Goal: Communication & Community: Answer question/provide support

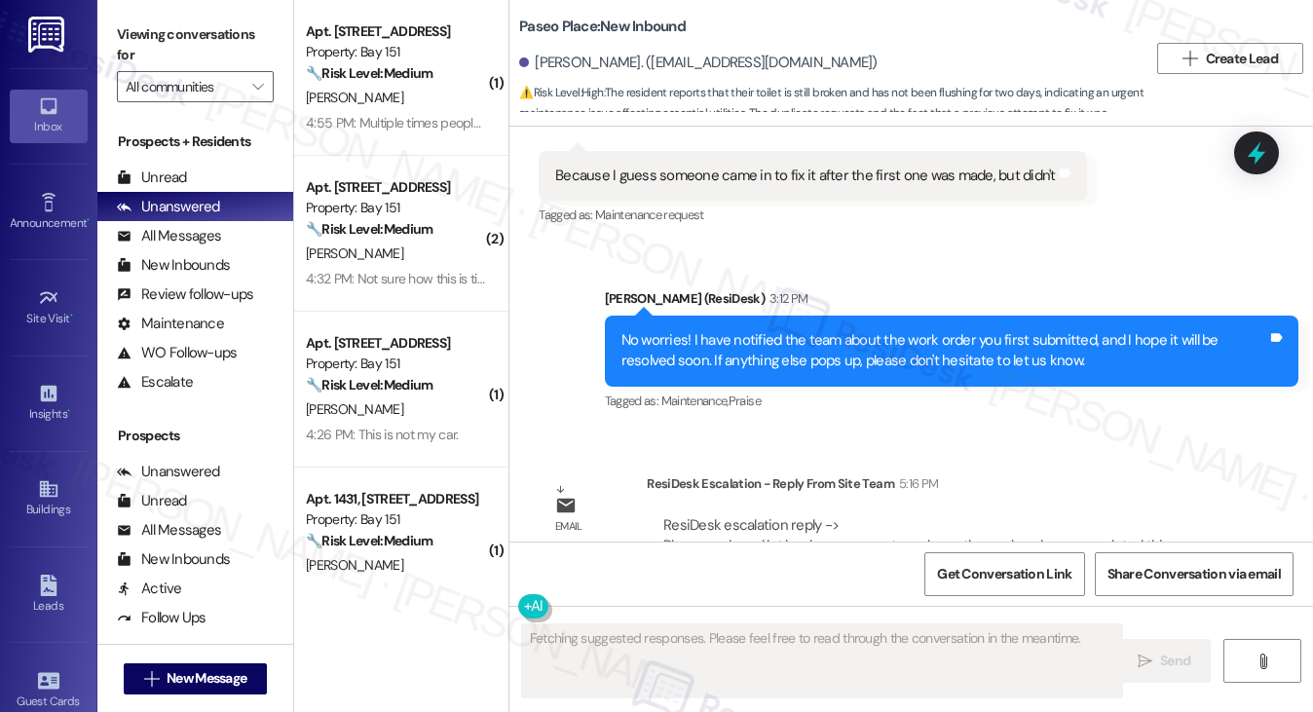
scroll to position [2424, 0]
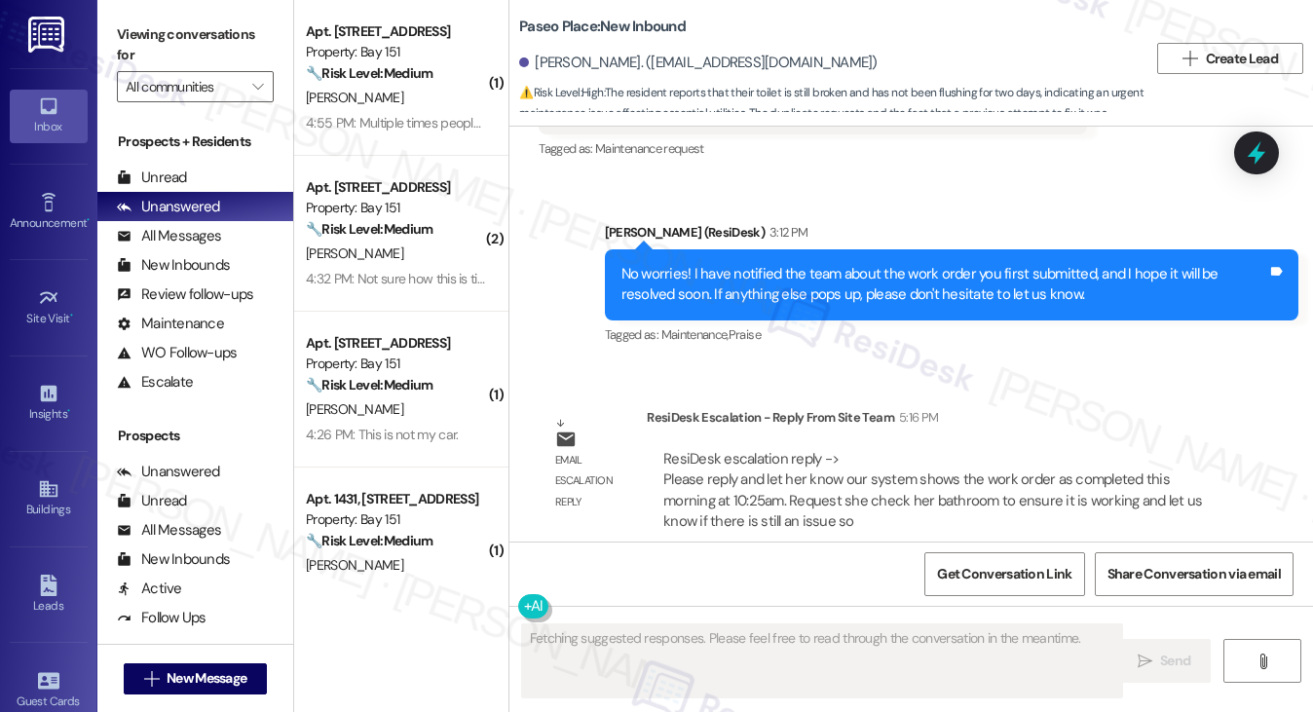
click at [834, 249] on div "No worries! I have notified the team about the work order you first submitted, …" at bounding box center [952, 284] width 694 height 71
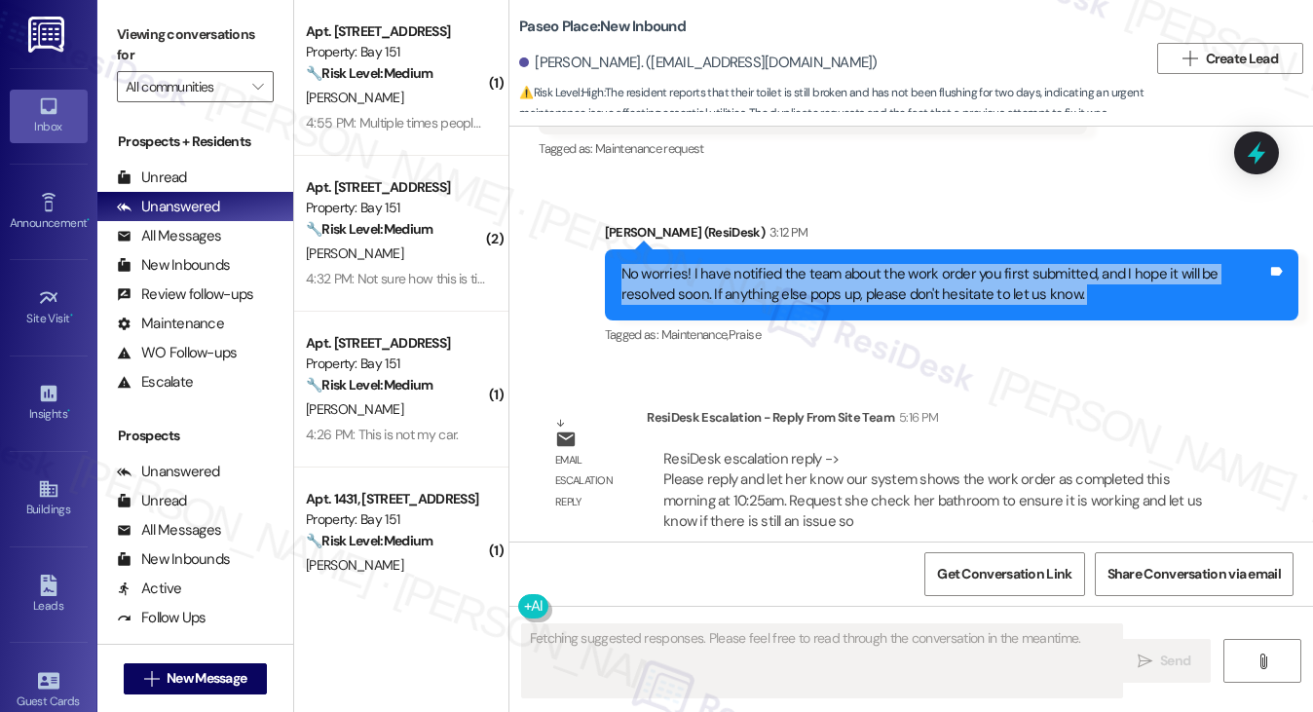
click at [834, 249] on div "No worries! I have notified the team about the work order you first submitted, …" at bounding box center [952, 284] width 694 height 71
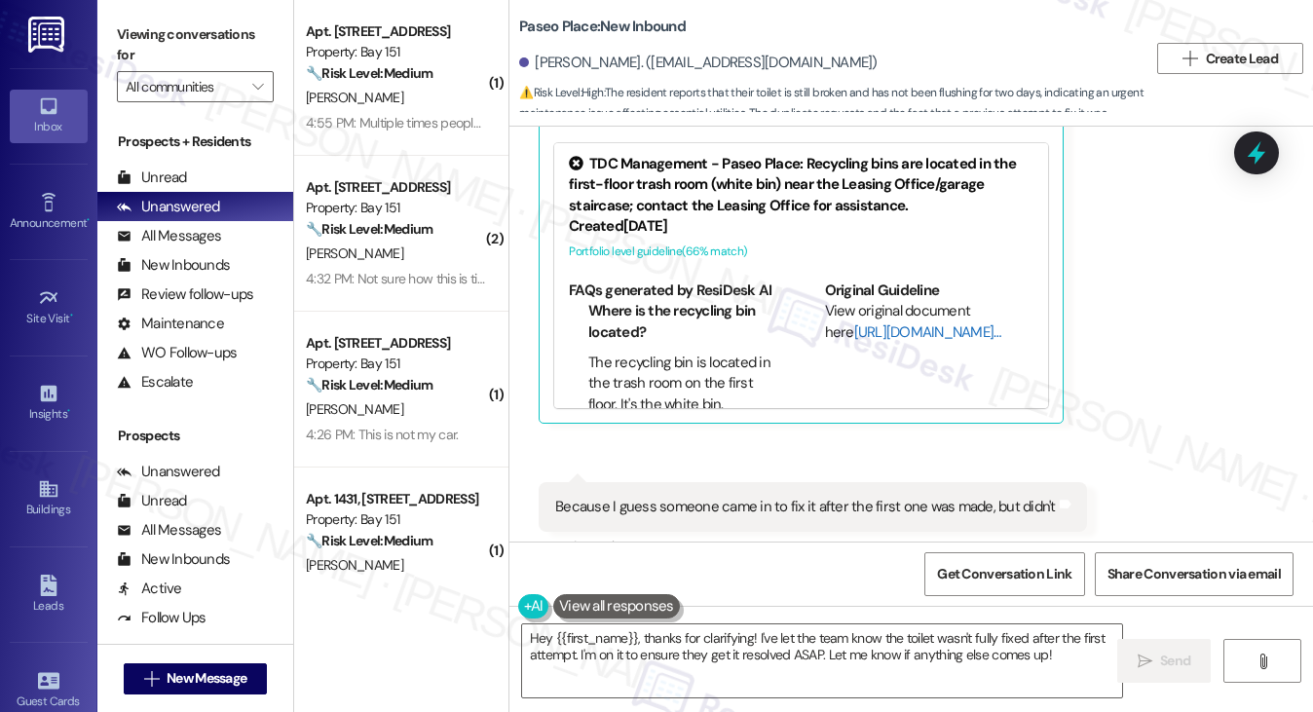
scroll to position [1742, 0]
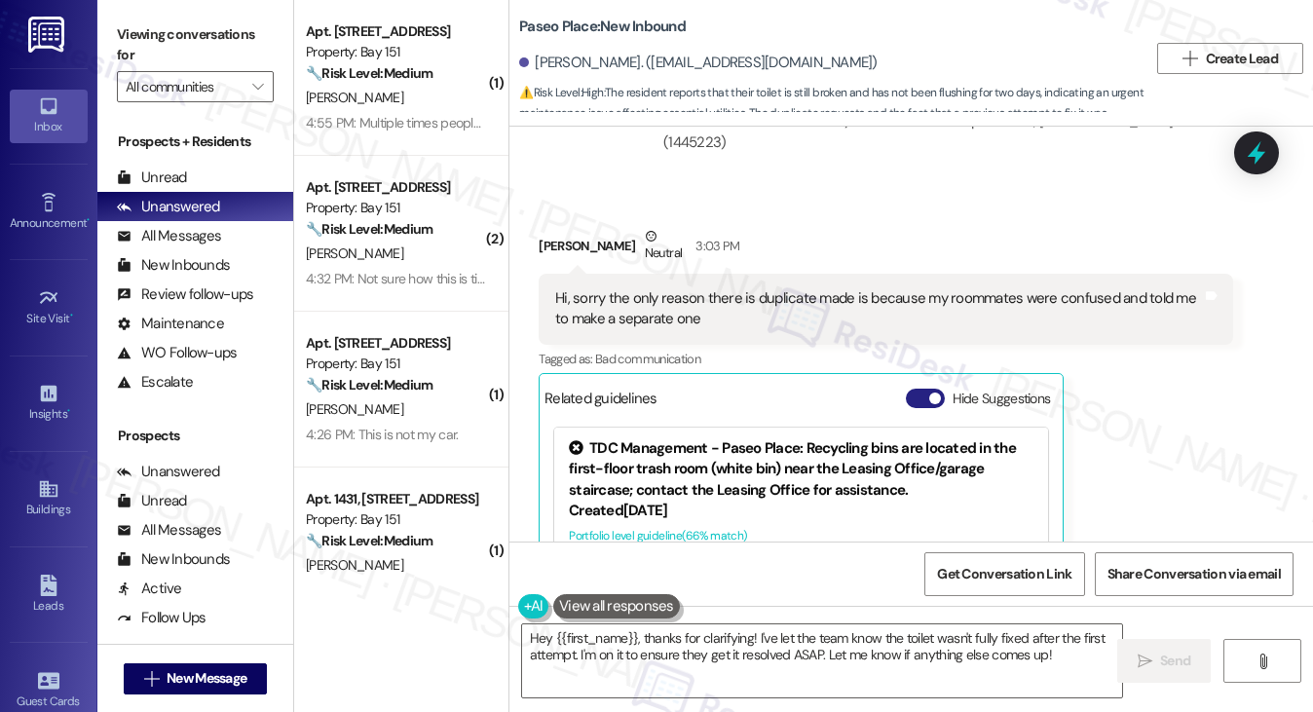
click at [916, 389] on button "Hide Suggestions" at bounding box center [925, 398] width 39 height 19
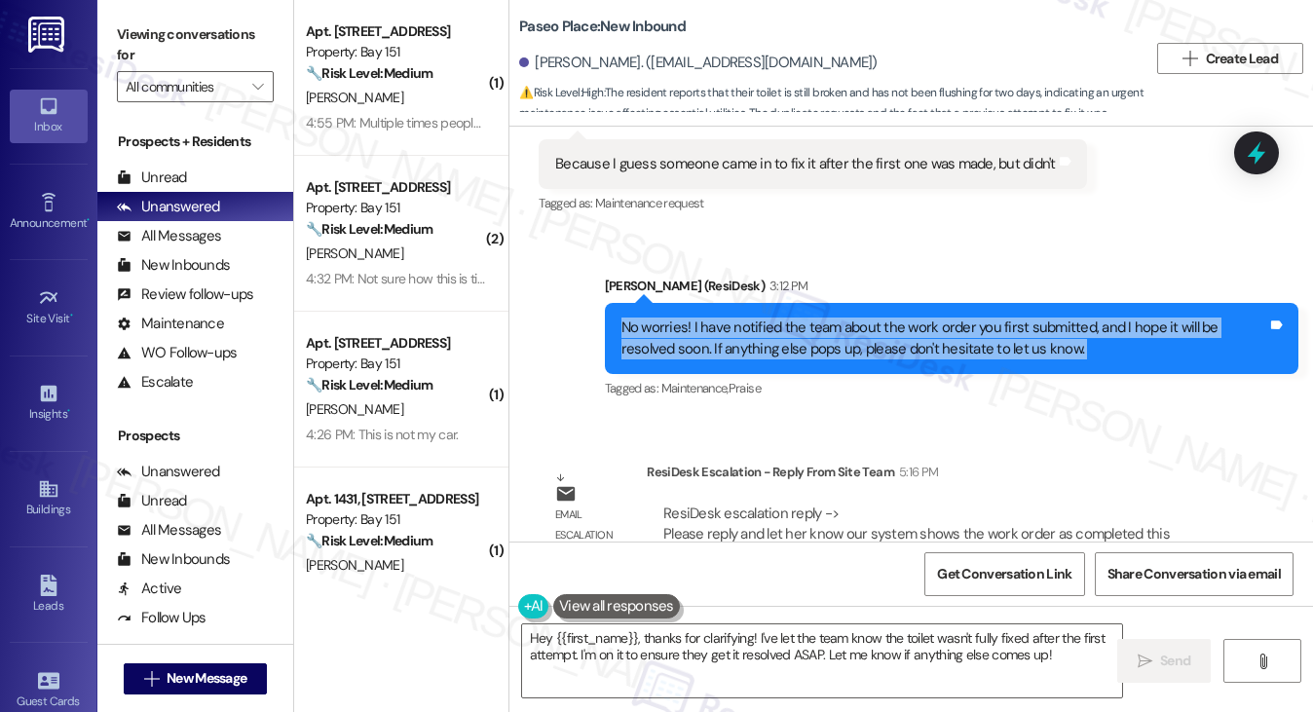
scroll to position [2139, 0]
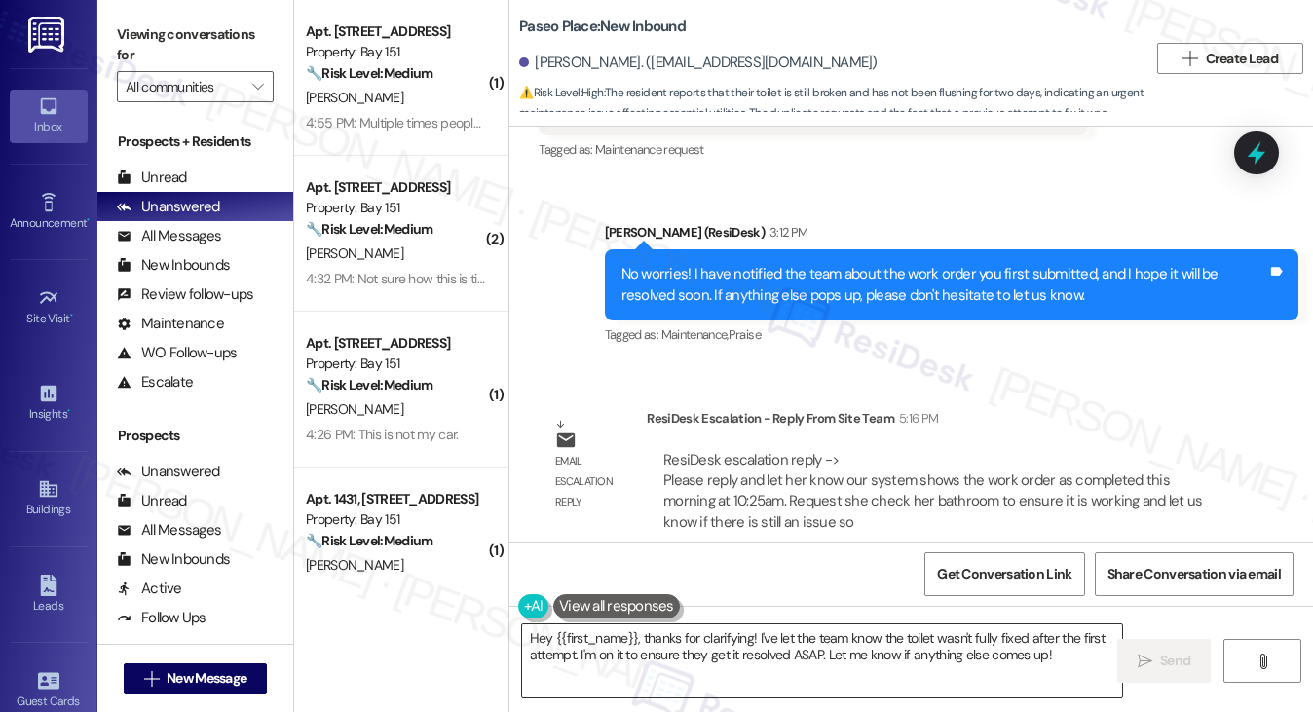
click at [709, 636] on textarea "Hey {{first_name}}, thanks for clarifying! I've let the team know the toilet wa…" at bounding box center [822, 661] width 601 height 73
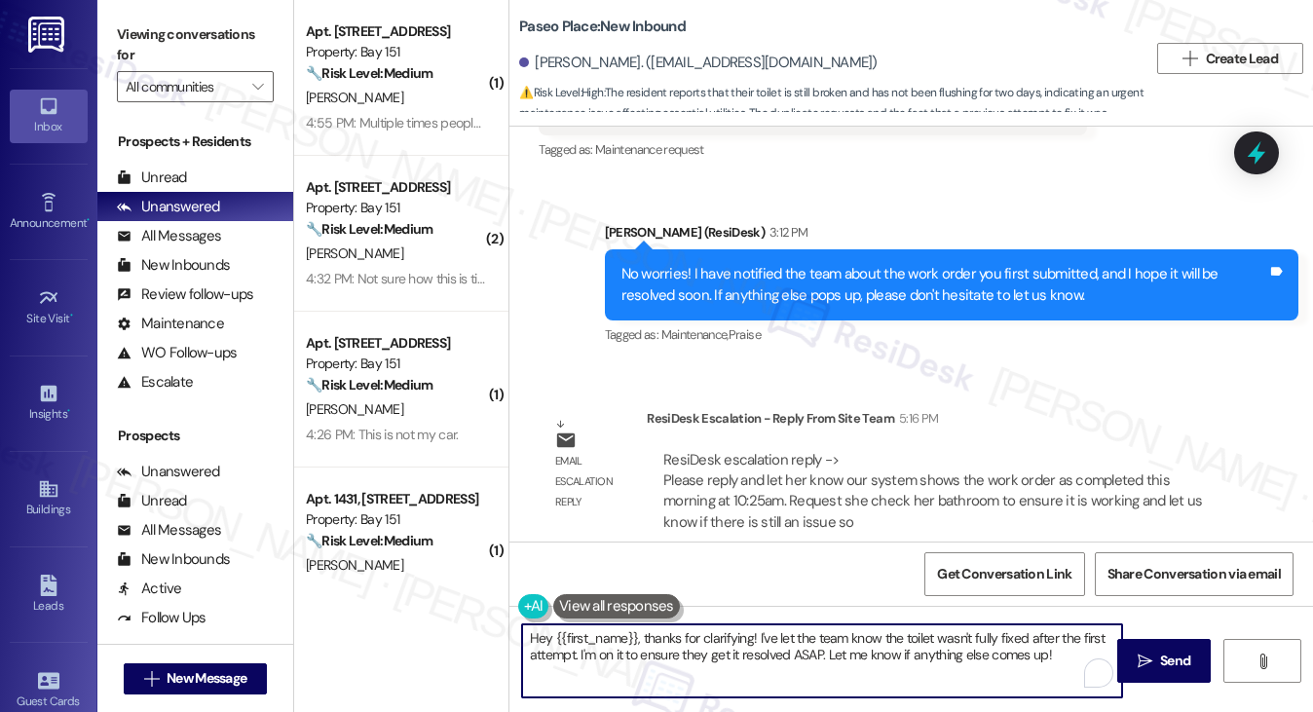
click at [709, 636] on textarea "Hey {{first_name}}, thanks for clarifying! I've let the team know the toilet wa…" at bounding box center [822, 661] width 601 height 73
click at [818, 642] on textarea "Hey {{first_name}}, thanks for clarifying! I've let the team know the toilet wa…" at bounding box center [822, 661] width 601 height 73
paste textarea "our system shows the work order as completed this morning at 10:25am. Request s…"
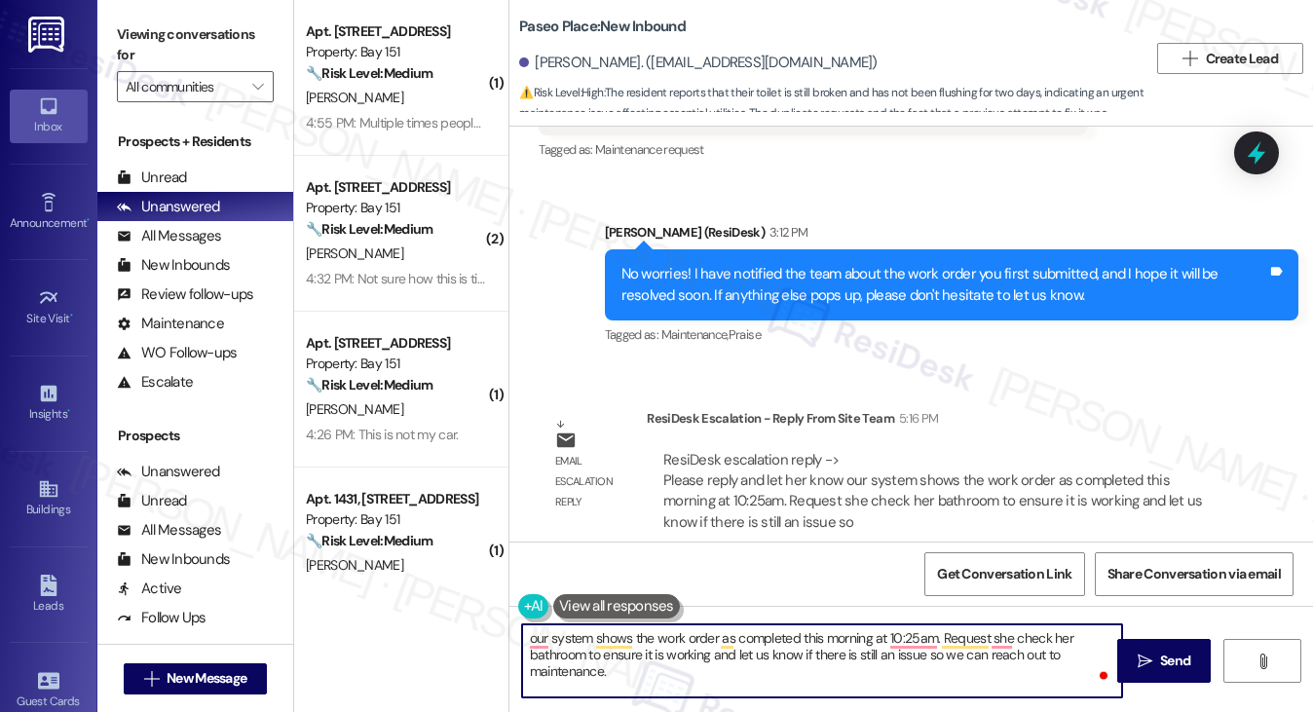
click at [526, 641] on textarea "our system shows the work order as completed this morning at 10:25am. Request s…" at bounding box center [822, 661] width 601 height 73
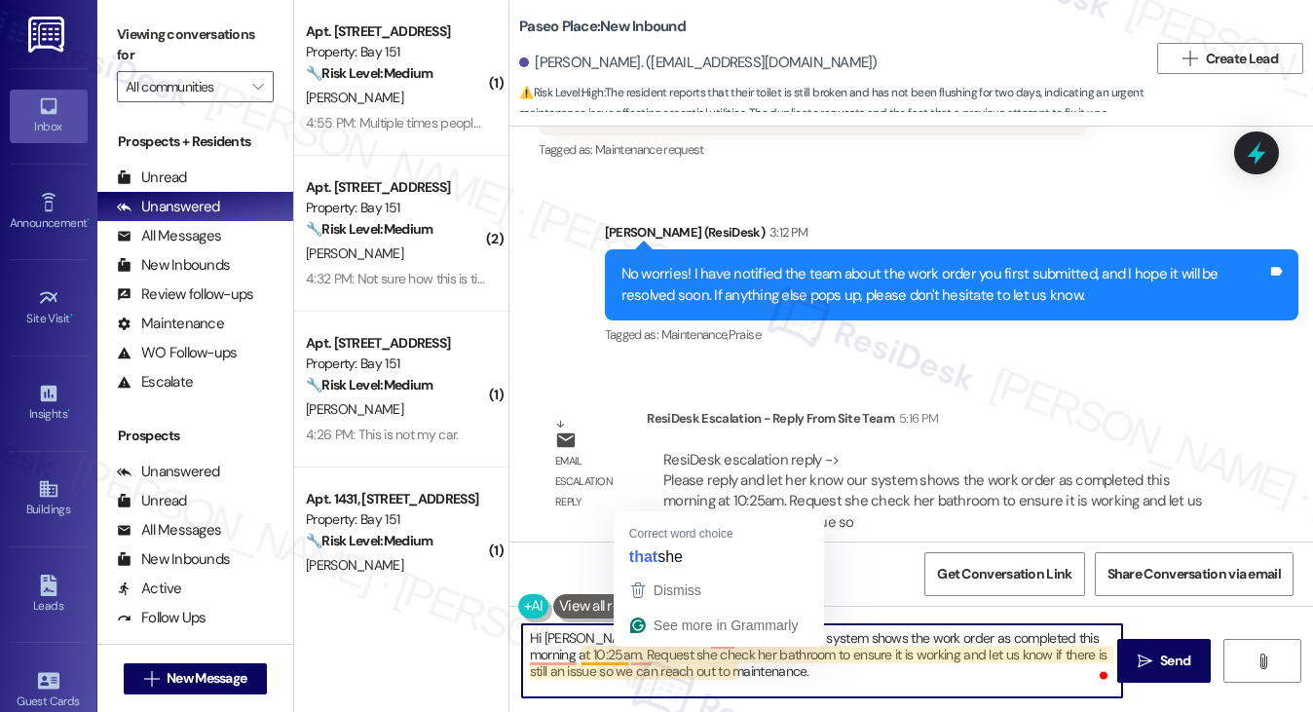
click at [596, 654] on textarea "Hi [PERSON_NAME], our team has informed that our system shows the work order as…" at bounding box center [822, 661] width 601 height 73
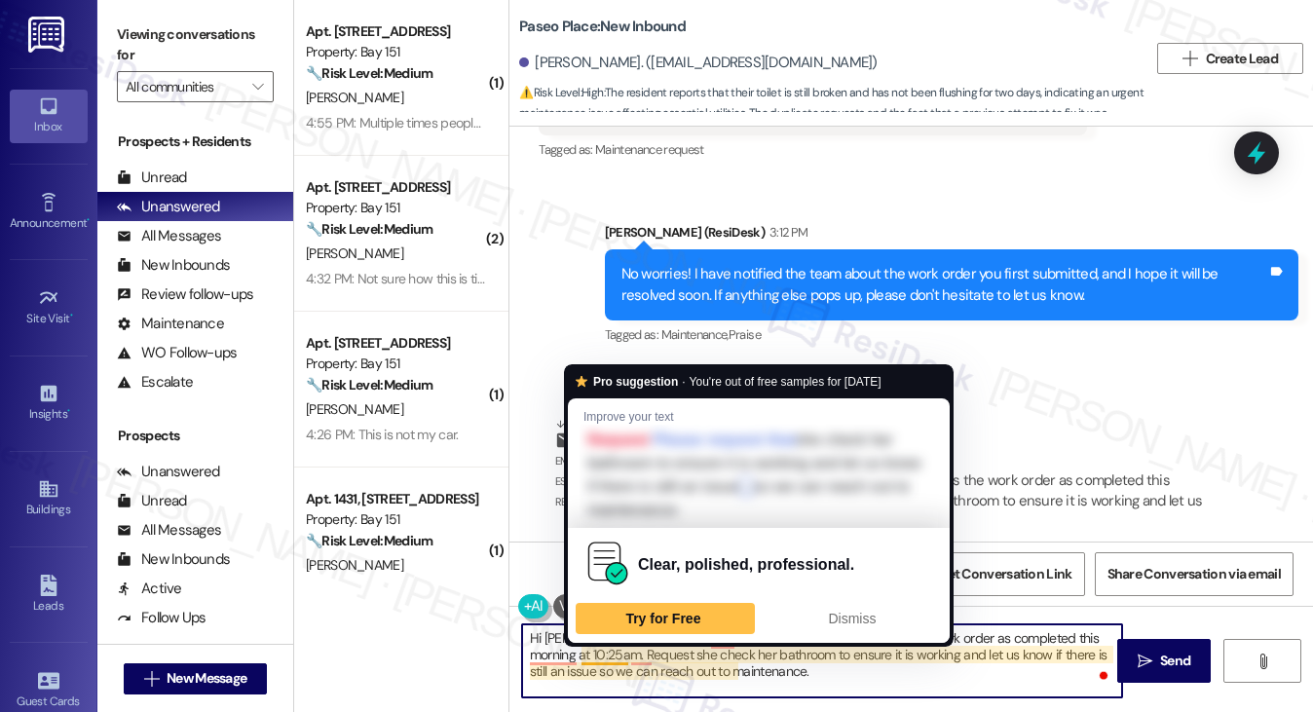
click at [648, 664] on textarea "Hi [PERSON_NAME], our team has informed that our system shows the work order as…" at bounding box center [822, 661] width 601 height 73
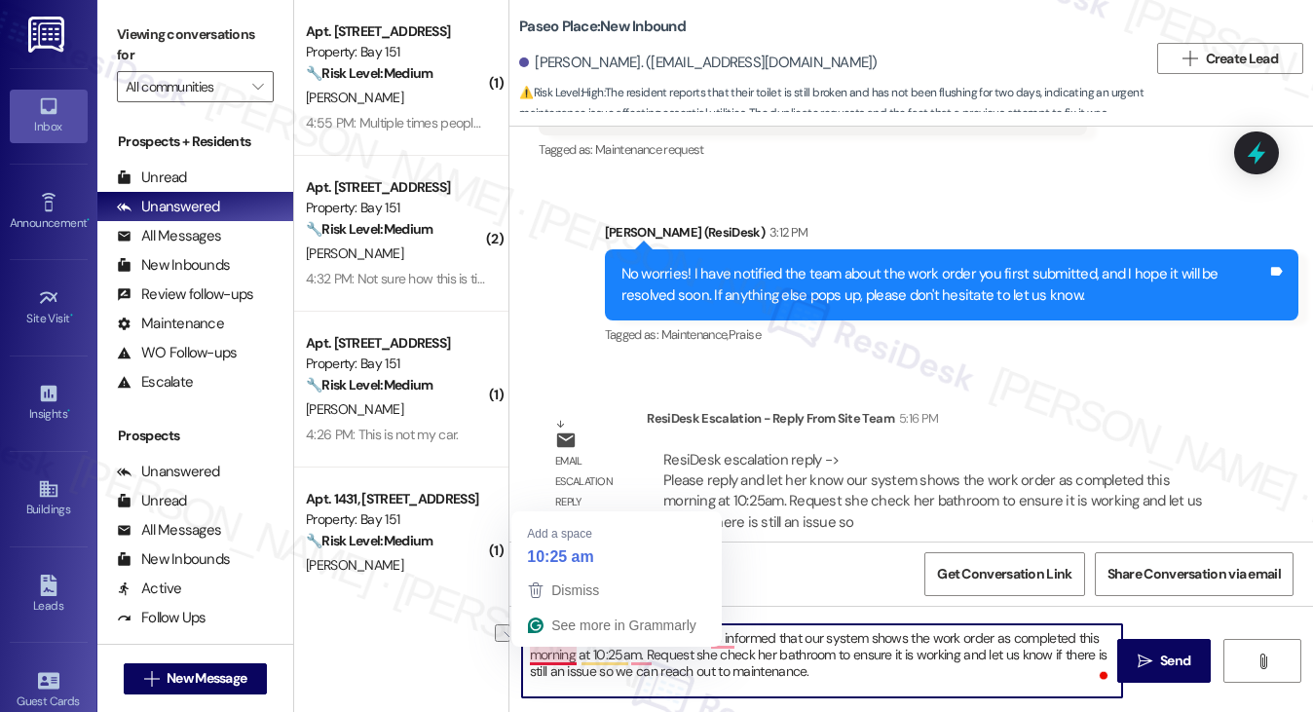
drag, startPoint x: 654, startPoint y: 657, endPoint x: 578, endPoint y: 656, distance: 76.0
click at [578, 656] on textarea "Hi [PERSON_NAME], our team has informed that our system shows the work order as…" at bounding box center [822, 661] width 601 height 73
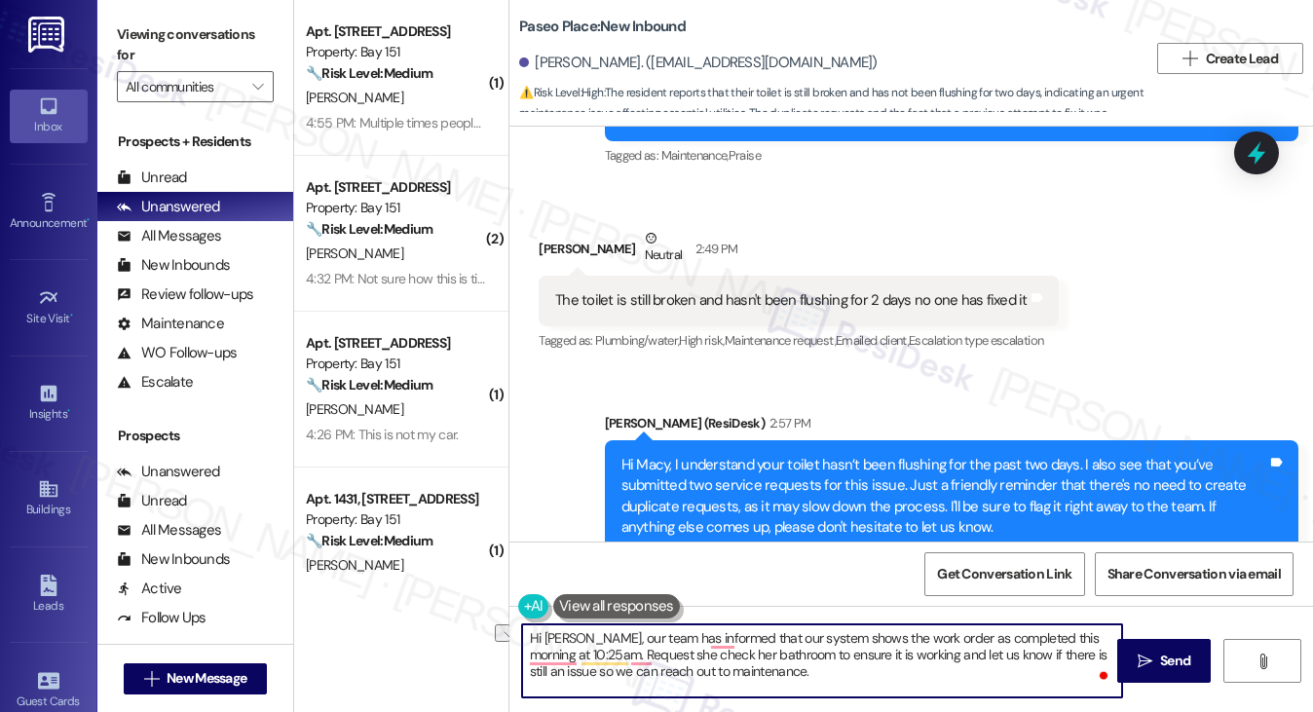
scroll to position [872, 0]
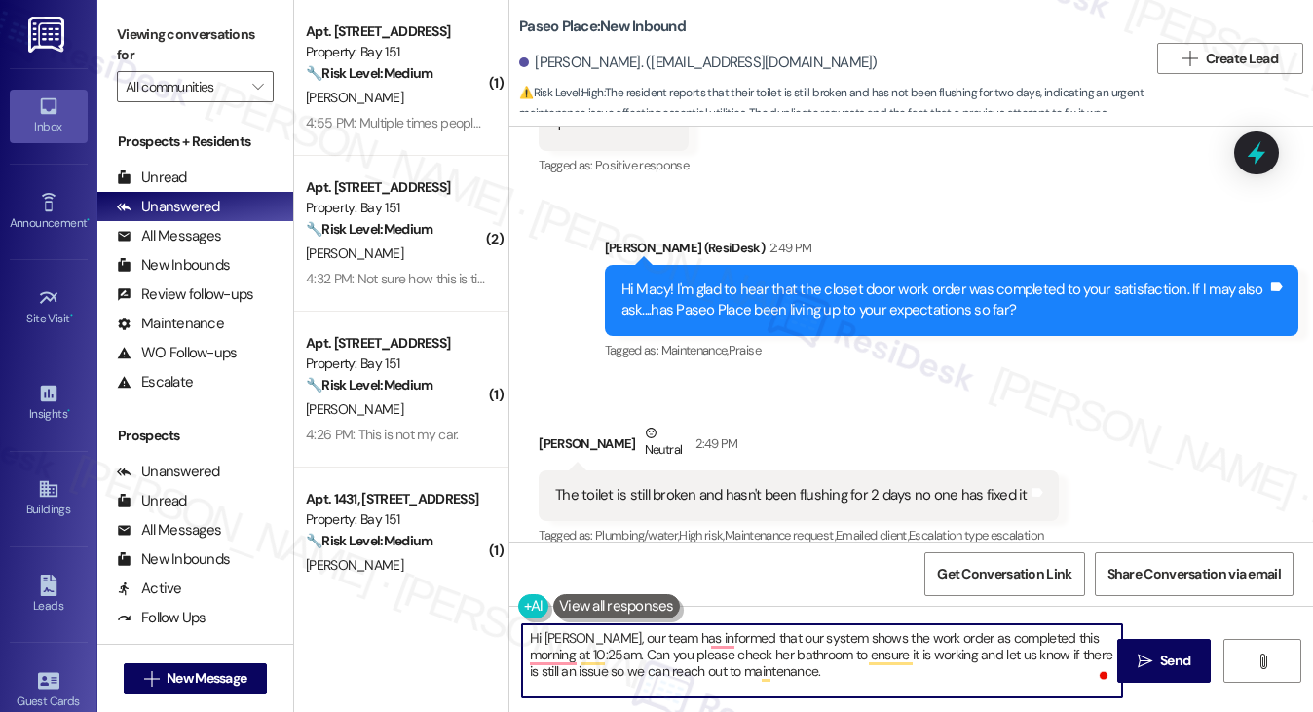
click at [718, 655] on textarea "Hi [PERSON_NAME], our team has informed that our system shows the work order as…" at bounding box center [822, 661] width 601 height 73
click at [653, 676] on textarea "Hi [PERSON_NAME], our team has informed that our system shows the work order as…" at bounding box center [822, 661] width 601 height 73
click at [768, 675] on textarea "Hi [PERSON_NAME], our team has informed that our system shows the work order as…" at bounding box center [822, 661] width 601 height 73
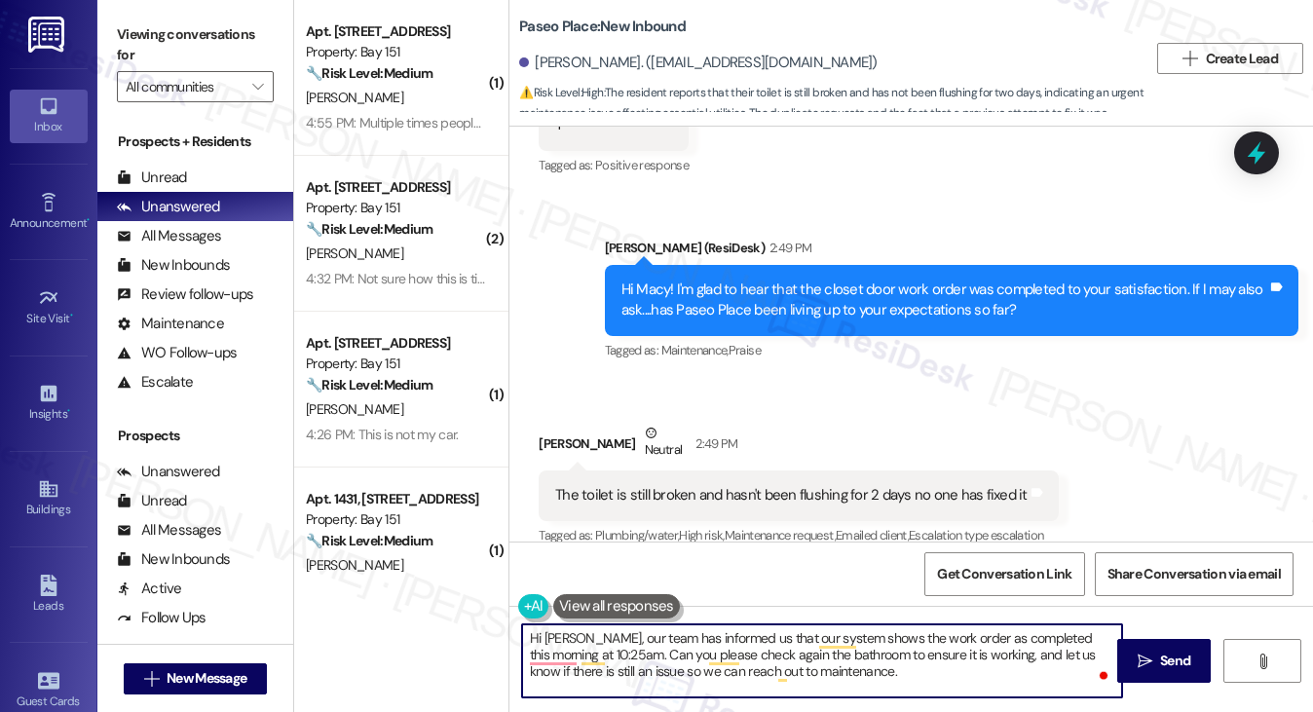
click at [873, 670] on textarea "Hi [PERSON_NAME], our team has informed us that our system shows the work order…" at bounding box center [822, 661] width 601 height 73
type textarea "Hi [PERSON_NAME], our team has informed us that our system shows the work order…"
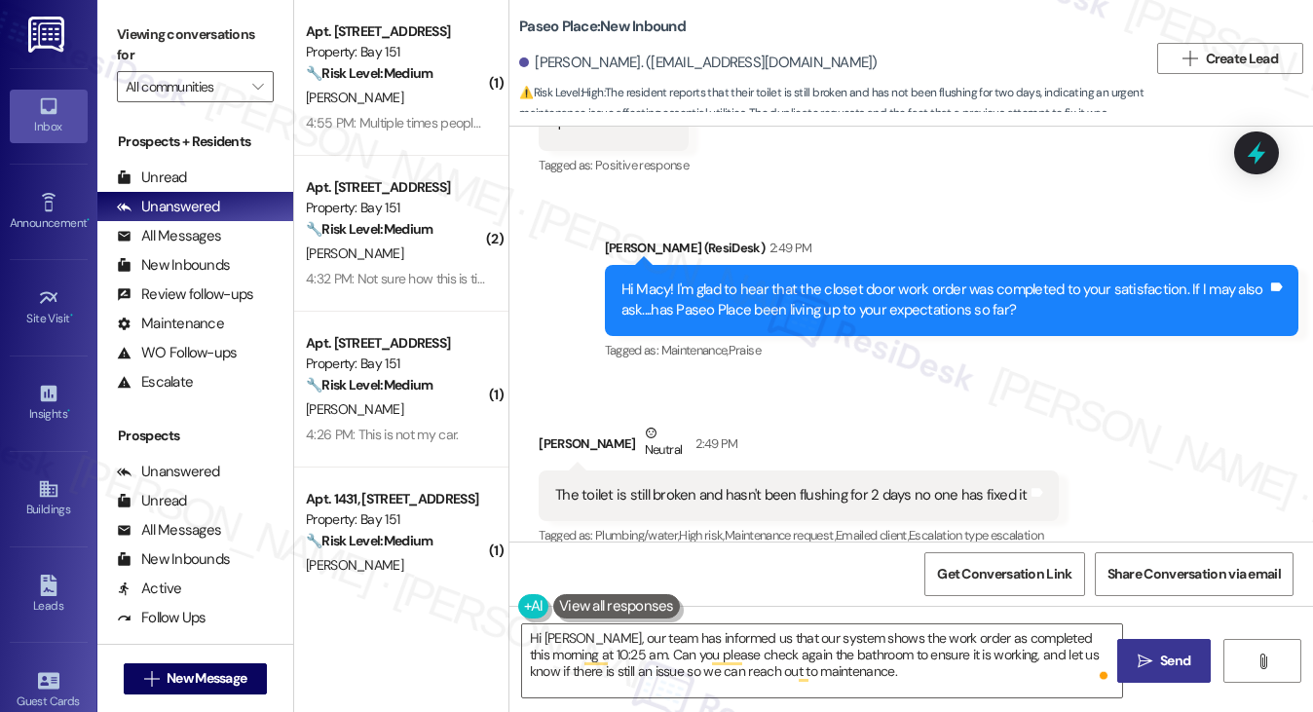
click at [1162, 661] on span "Send" at bounding box center [1175, 661] width 30 height 20
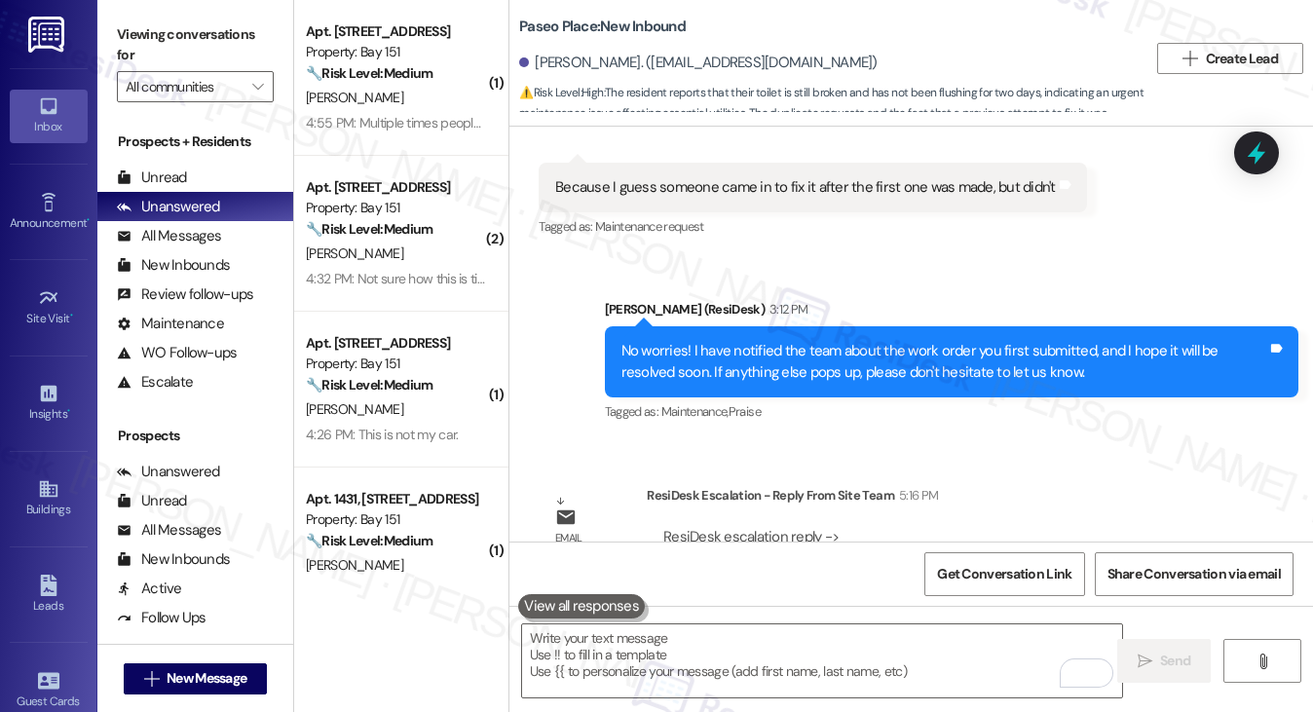
scroll to position [1944, 0]
